Goal: Task Accomplishment & Management: Use online tool/utility

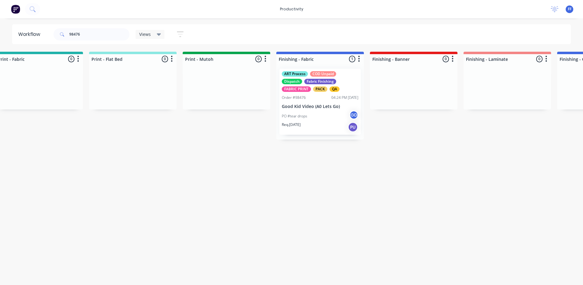
scroll to position [0, 865]
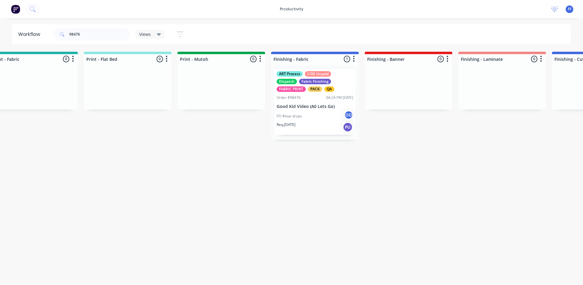
click at [309, 113] on div "PO #tear drops GD" at bounding box center [315, 116] width 77 height 12
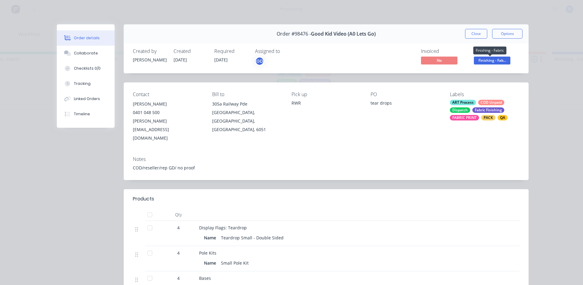
click at [489, 63] on span "Finishing - Fab..." at bounding box center [492, 61] width 36 height 8
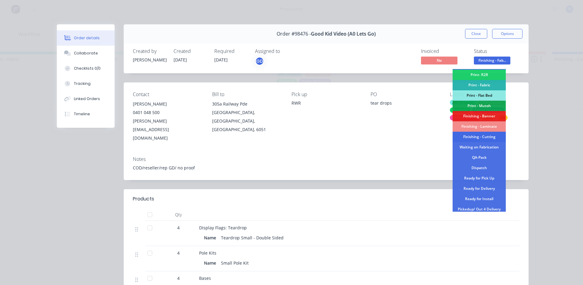
scroll to position [91, 0]
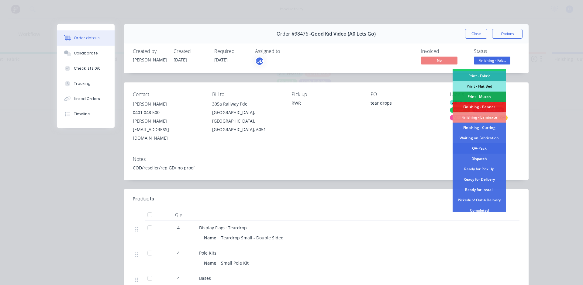
click at [486, 148] on div "QA-Pack" at bounding box center [479, 148] width 53 height 10
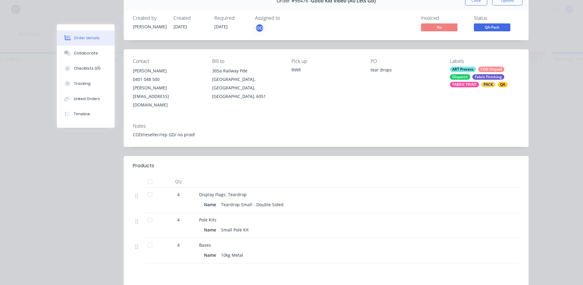
scroll to position [0, 0]
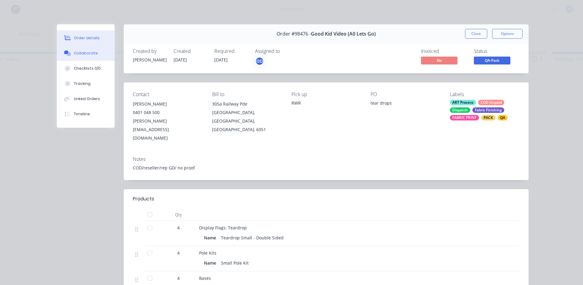
click at [93, 54] on button "Collaborate" at bounding box center [86, 53] width 58 height 15
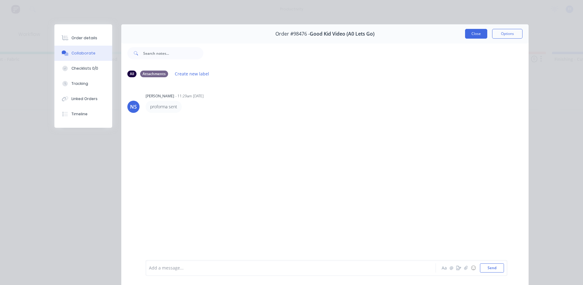
click at [470, 38] on button "Close" at bounding box center [476, 34] width 22 height 10
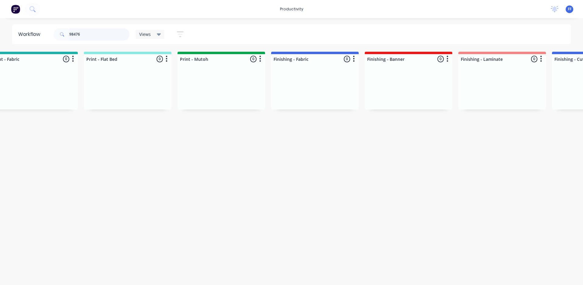
drag, startPoint x: 95, startPoint y: 34, endPoint x: 1, endPoint y: -2, distance: 100.1
